Goal: Find specific page/section: Find specific page/section

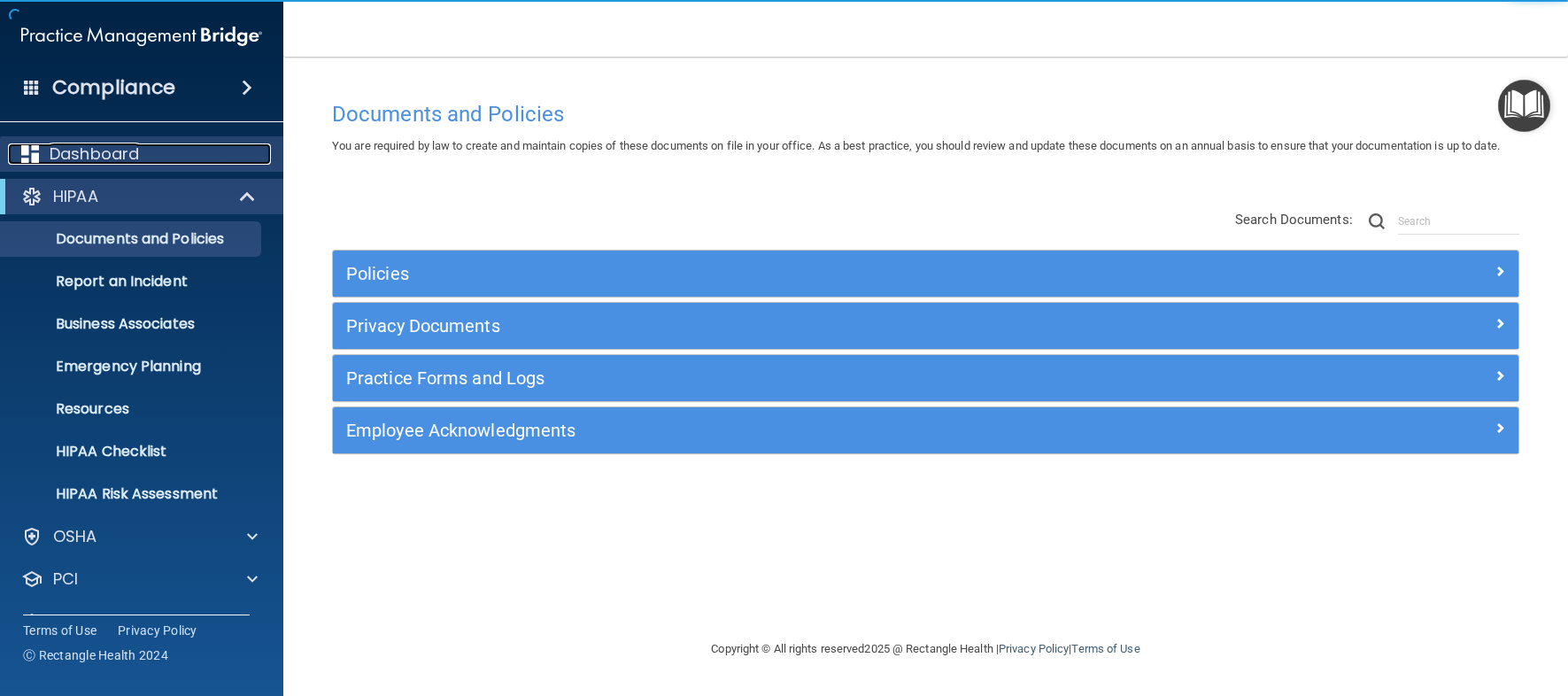
click at [167, 156] on div "Dashboard" at bounding box center [118, 153] width 220 height 21
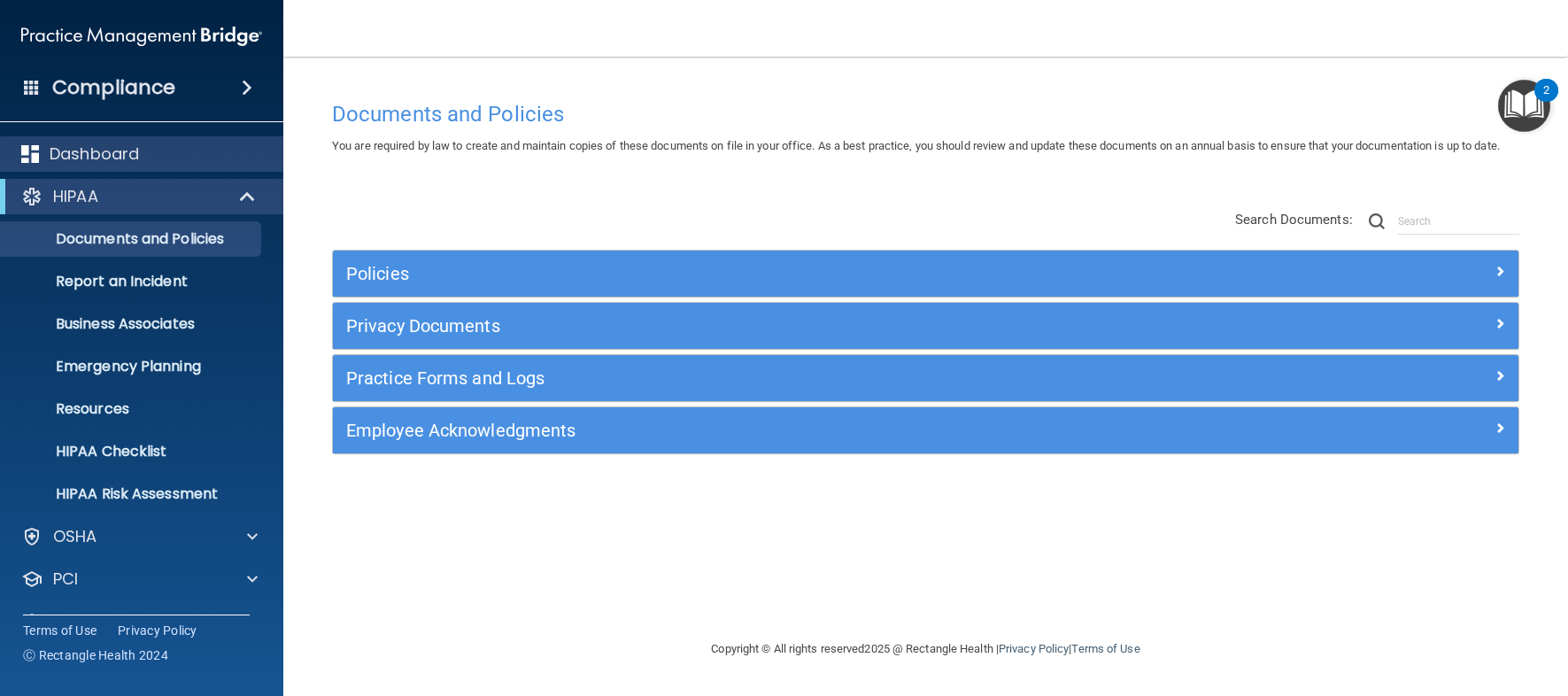
click at [152, 166] on div "Dashboard" at bounding box center [142, 153] width 284 height 35
click at [110, 140] on div "Dashboard" at bounding box center [142, 153] width 284 height 35
click at [123, 155] on p "Dashboard" at bounding box center [94, 153] width 90 height 21
